Goal: Navigation & Orientation: Find specific page/section

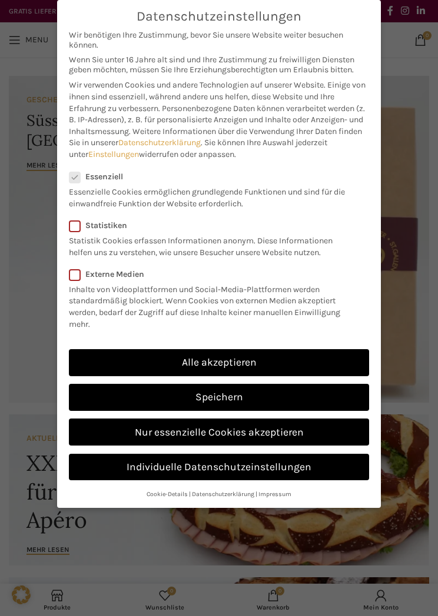
click at [237, 367] on link "Alle akzeptieren" at bounding box center [219, 362] width 300 height 27
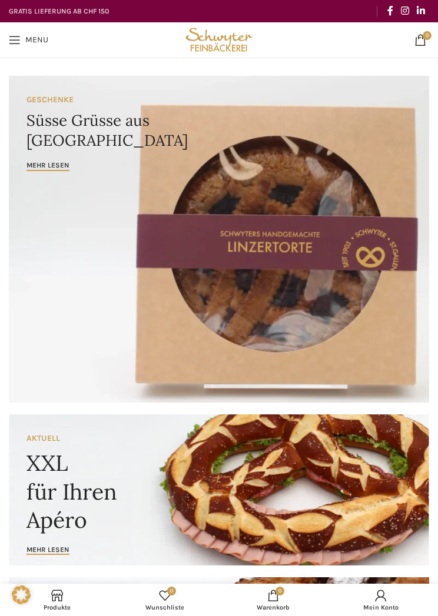
checkbox input "true"
click at [24, 41] on link "Menu" at bounding box center [28, 40] width 51 height 24
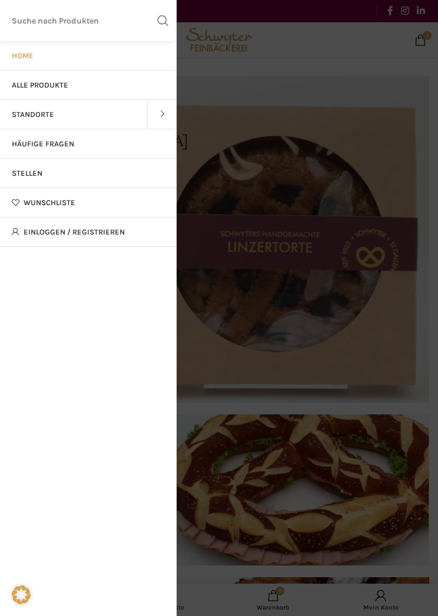
click at [62, 116] on link "Standorte" at bounding box center [73, 114] width 147 height 29
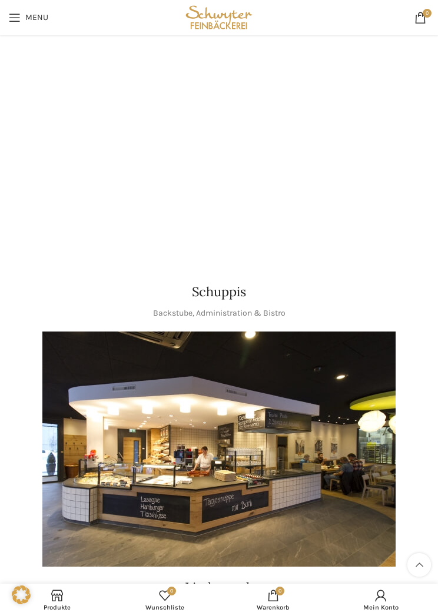
scroll to position [633, 0]
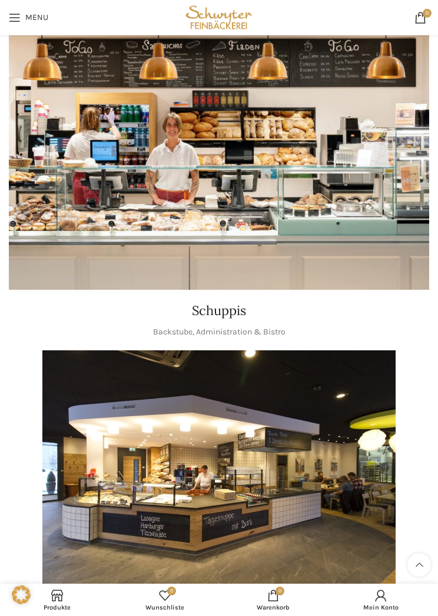
click at [241, 455] on img "1 / 1" at bounding box center [218, 468] width 353 height 235
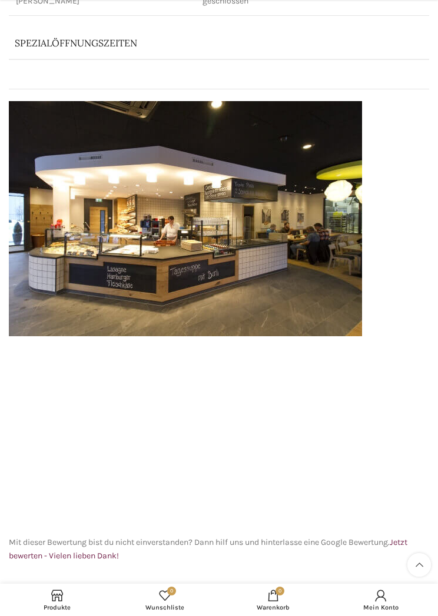
scroll to position [244, 0]
